Goal: Task Accomplishment & Management: Complete application form

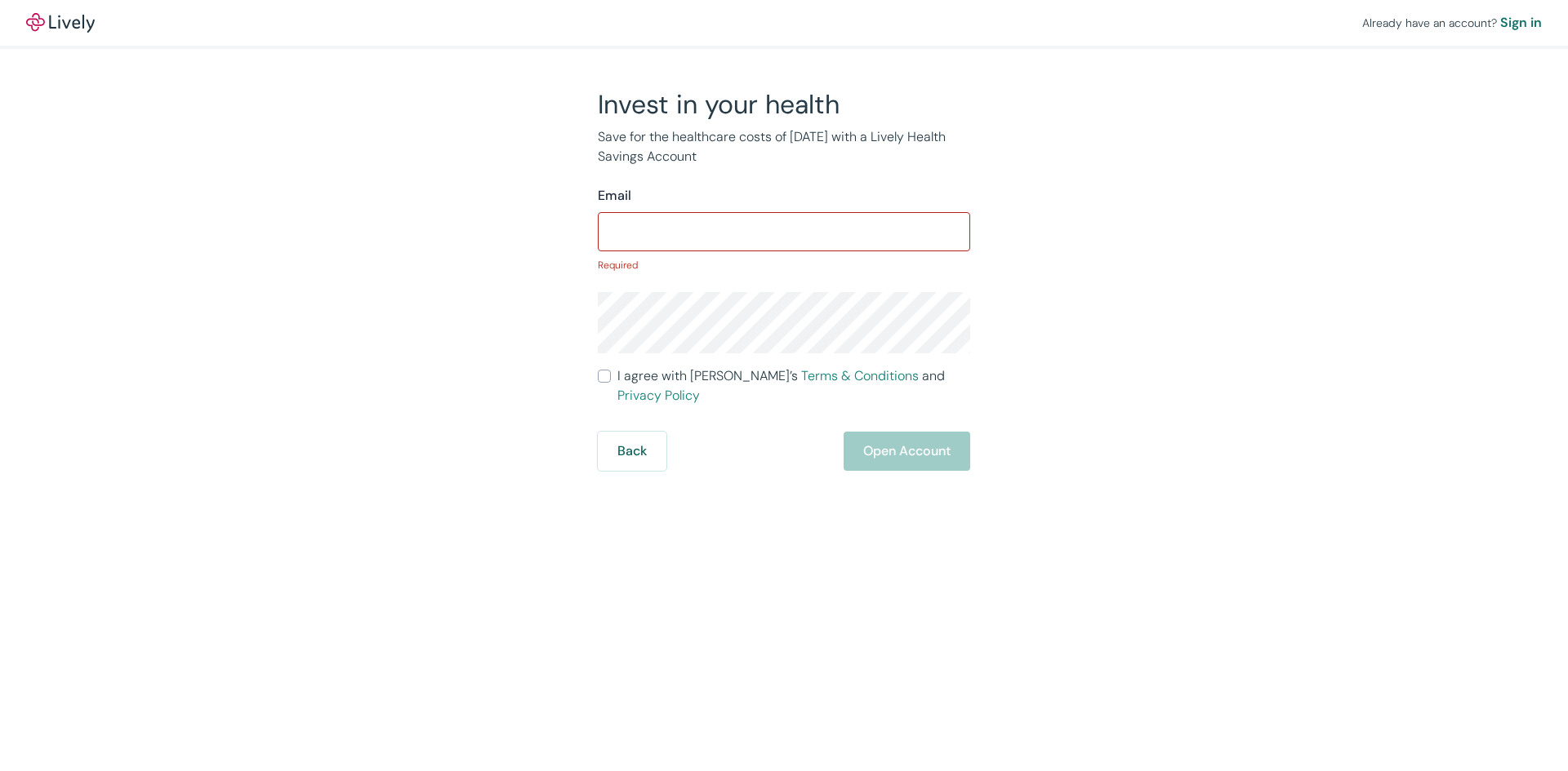
click at [605, 383] on input "I agree with Lively’s Terms & Conditions and Privacy Policy" at bounding box center [605, 376] width 13 height 13
checkbox input "true"
click at [67, 23] on img at bounding box center [60, 23] width 68 height 19
click at [46, 22] on img at bounding box center [60, 23] width 68 height 19
click at [638, 416] on form "Email ​ Required I agree with Lively’s Terms & Conditions and Privacy Policy Ba…" at bounding box center [784, 328] width 372 height 284
